Goal: Task Accomplishment & Management: Use online tool/utility

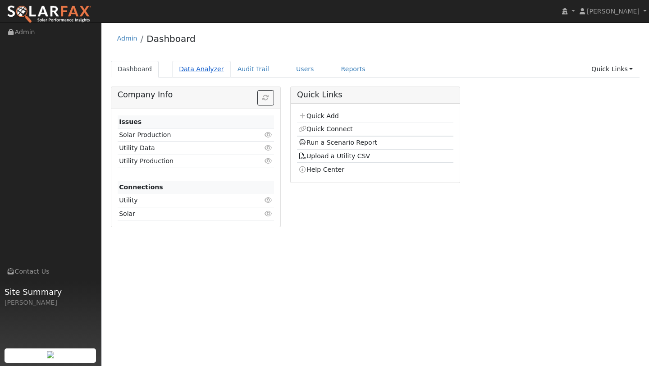
click at [198, 67] on link "Data Analyzer" at bounding box center [201, 69] width 59 height 17
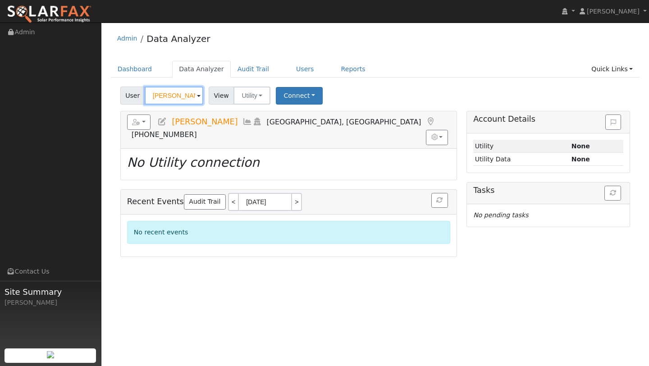
click at [178, 91] on input "[PERSON_NAME]" at bounding box center [174, 95] width 59 height 18
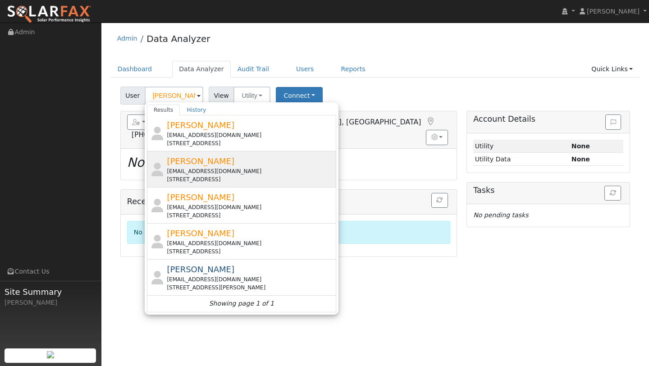
click at [182, 168] on div "esperey52@gmail.com" at bounding box center [250, 171] width 167 height 8
type input "[PERSON_NAME]"
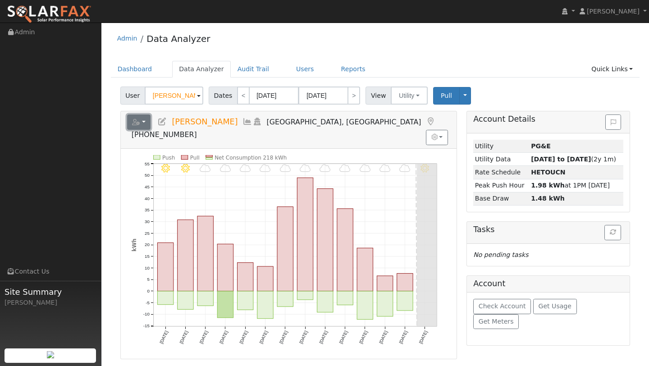
click at [136, 124] on icon "button" at bounding box center [136, 122] width 8 height 6
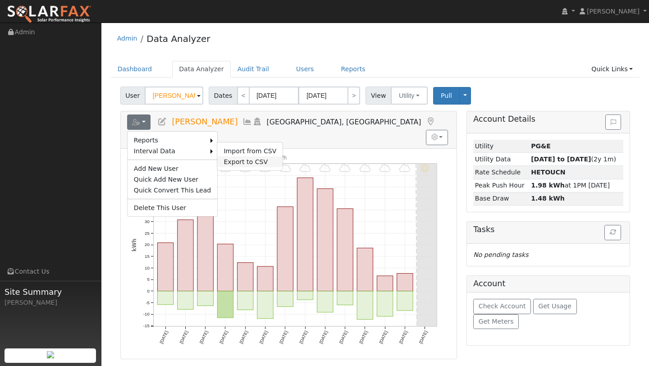
click at [224, 158] on link "Export to CSV" at bounding box center [249, 161] width 65 height 11
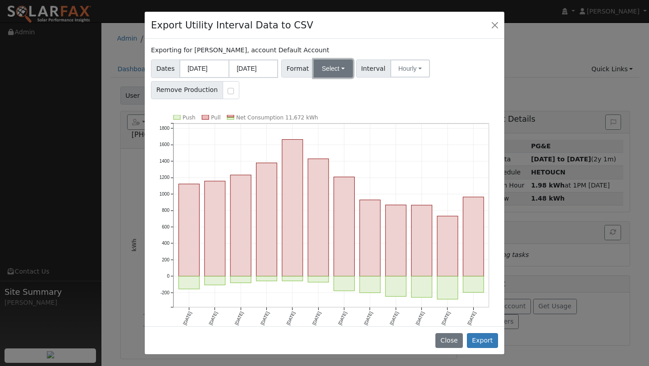
click at [344, 70] on button "Select" at bounding box center [332, 68] width 39 height 18
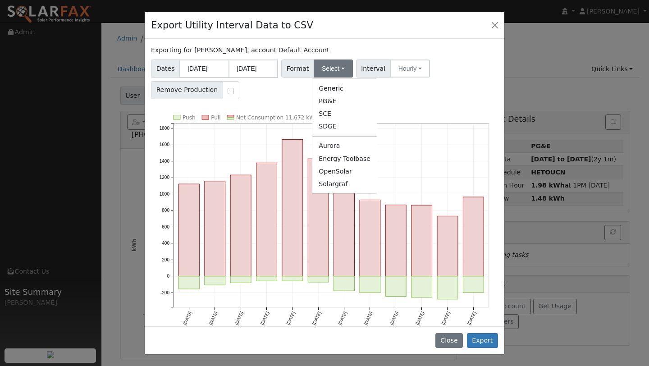
click at [336, 141] on link "Aurora" at bounding box center [344, 146] width 64 height 13
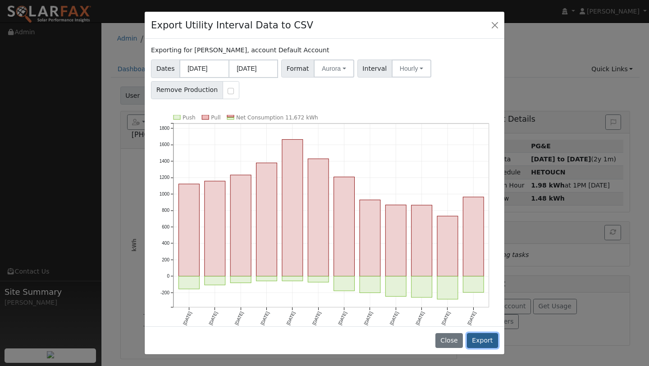
click at [473, 337] on button "Export" at bounding box center [482, 340] width 31 height 15
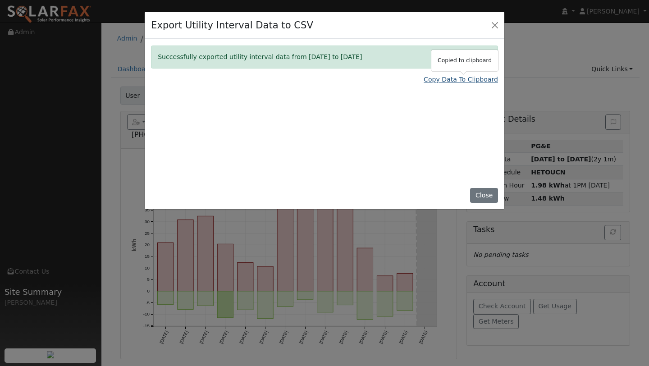
click at [471, 77] on link "Copy Data To Clipboard" at bounding box center [460, 79] width 74 height 9
click at [498, 30] on button "Close" at bounding box center [494, 24] width 13 height 13
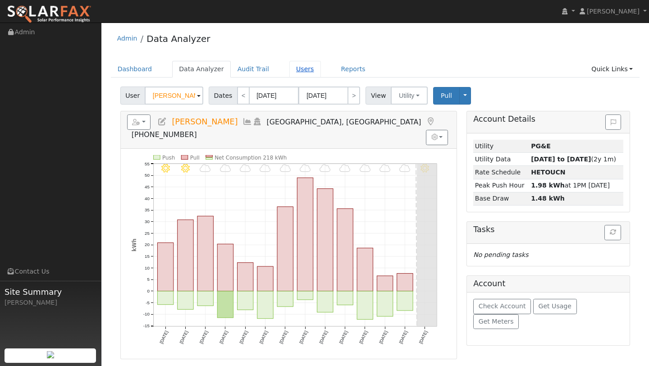
click at [289, 72] on link "Users" at bounding box center [305, 69] width 32 height 17
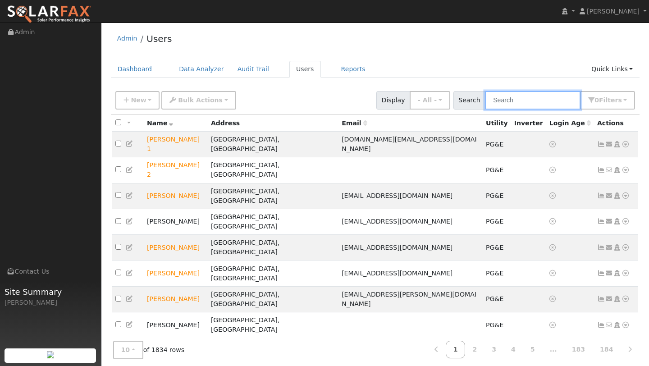
click at [502, 97] on input "text" at bounding box center [532, 100] width 95 height 18
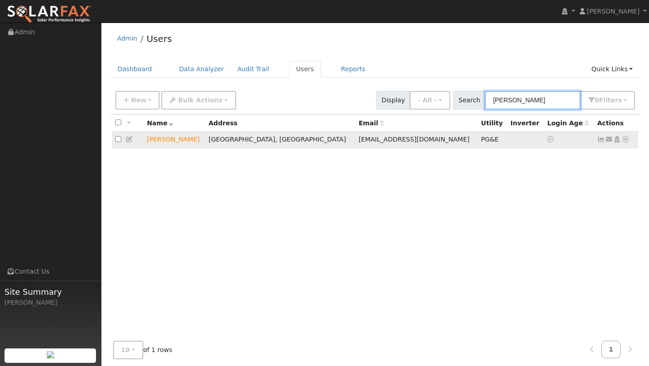
type input "esperanza"
click at [625, 137] on icon at bounding box center [625, 139] width 8 height 6
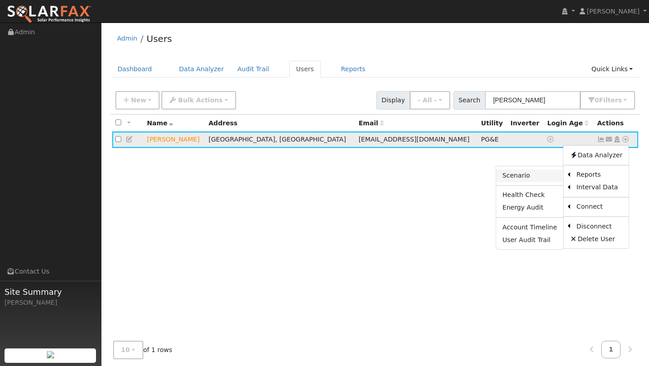
click at [547, 176] on link "Scenario" at bounding box center [529, 175] width 67 height 13
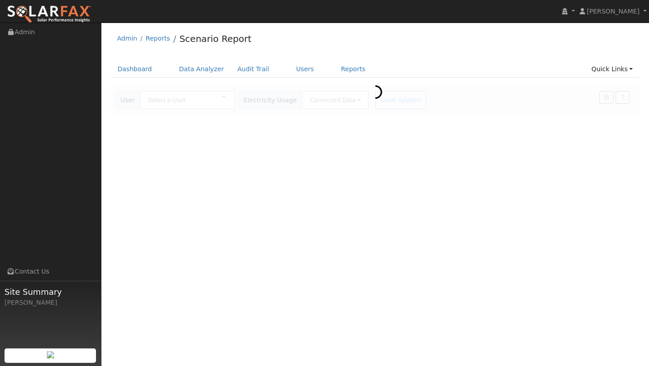
type input "[PERSON_NAME]"
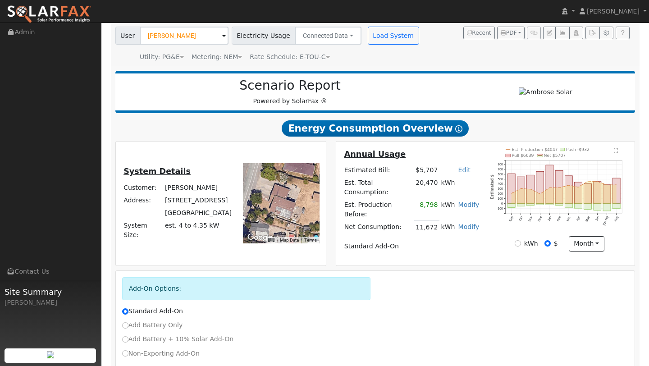
scroll to position [112, 0]
